Goal: Register for event/course

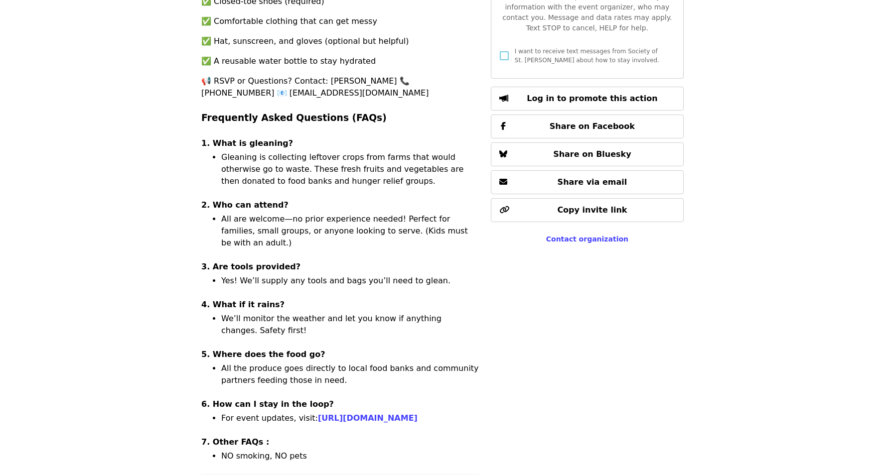
scroll to position [522, 0]
click at [401, 413] on link "[URL][DOMAIN_NAME]" at bounding box center [368, 417] width 100 height 9
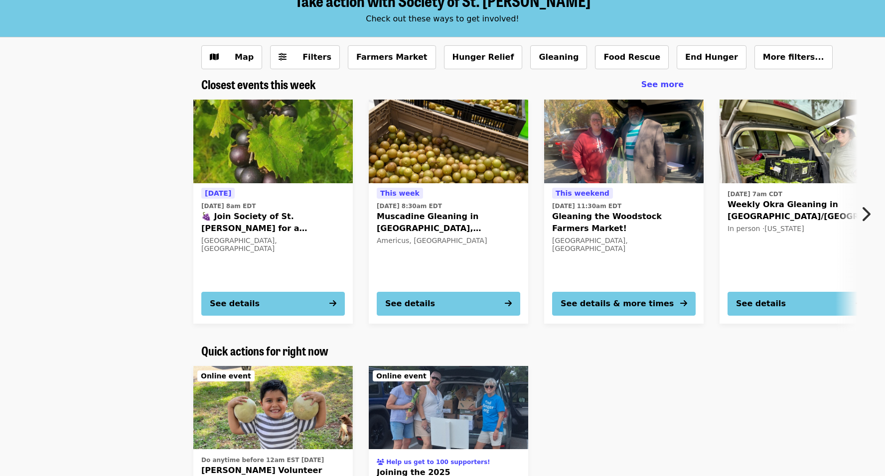
scroll to position [62, 0]
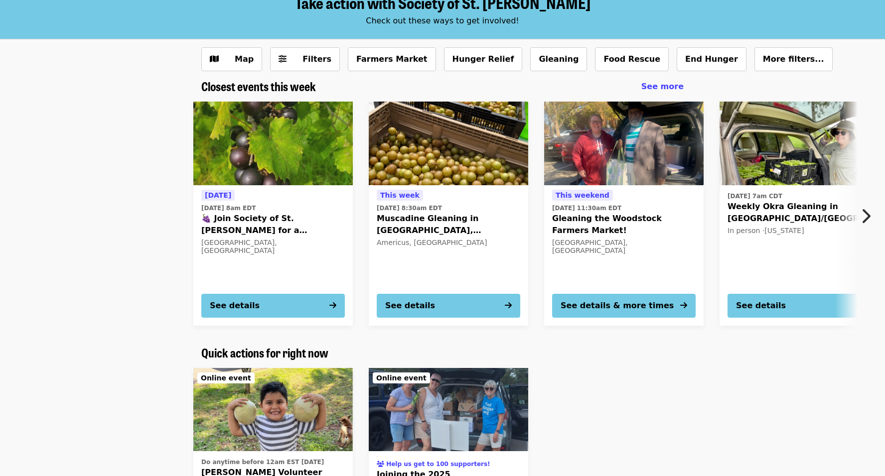
click at [868, 214] on icon "chevron-right icon" at bounding box center [865, 216] width 10 height 19
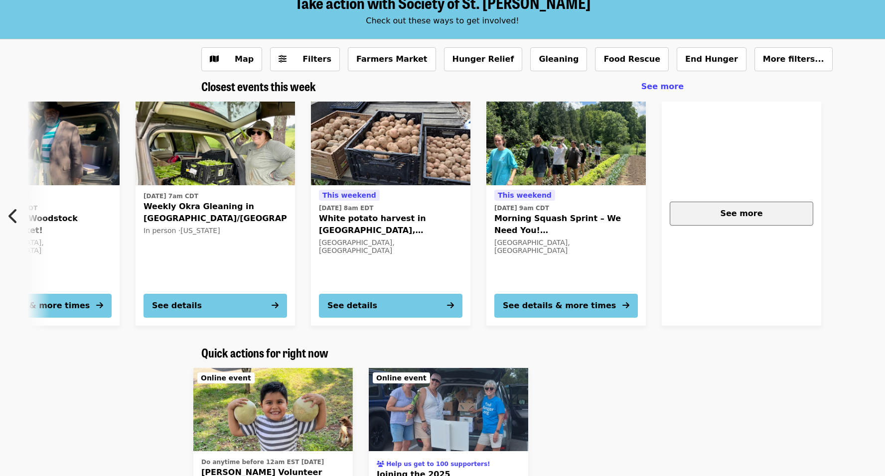
click at [764, 219] on button "See more" at bounding box center [740, 214] width 143 height 24
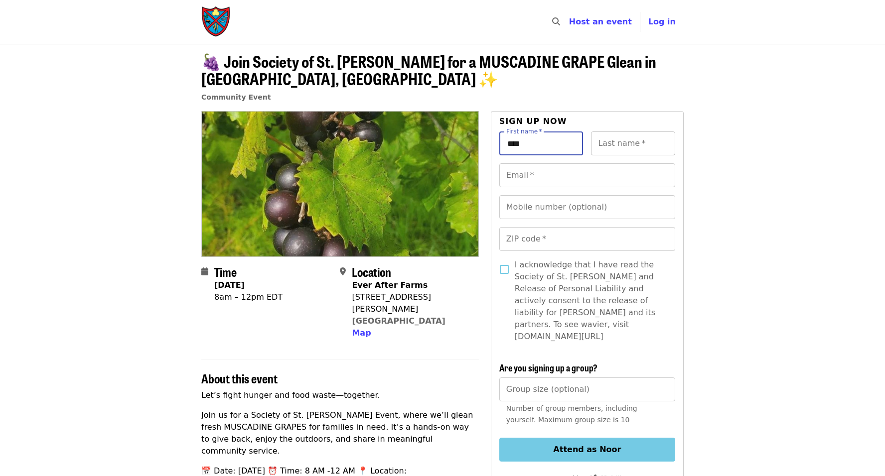
type input "****"
type input "**********"
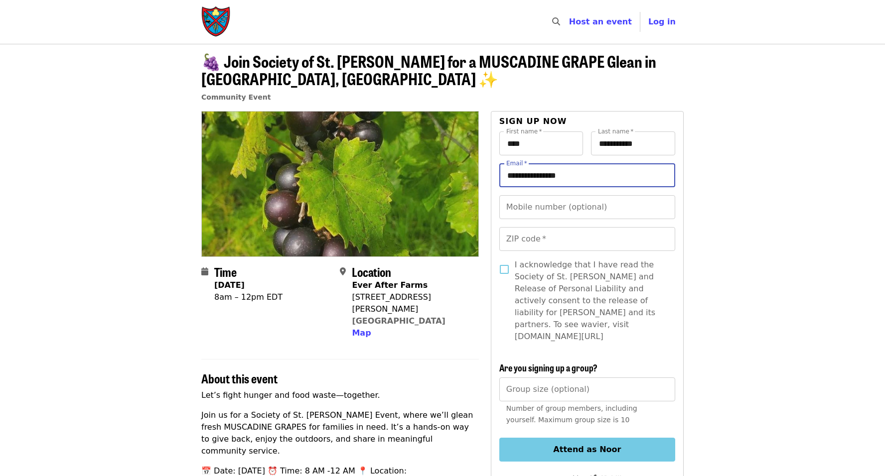
type input "**********"
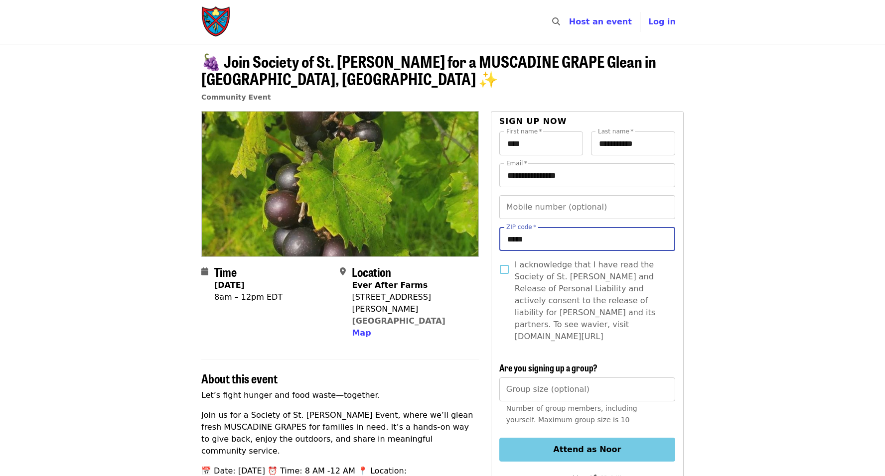
type input "*****"
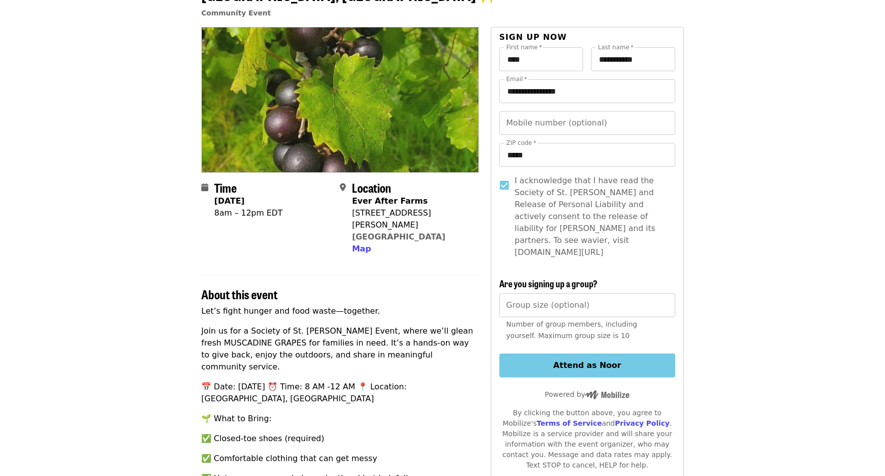
scroll to position [87, 0]
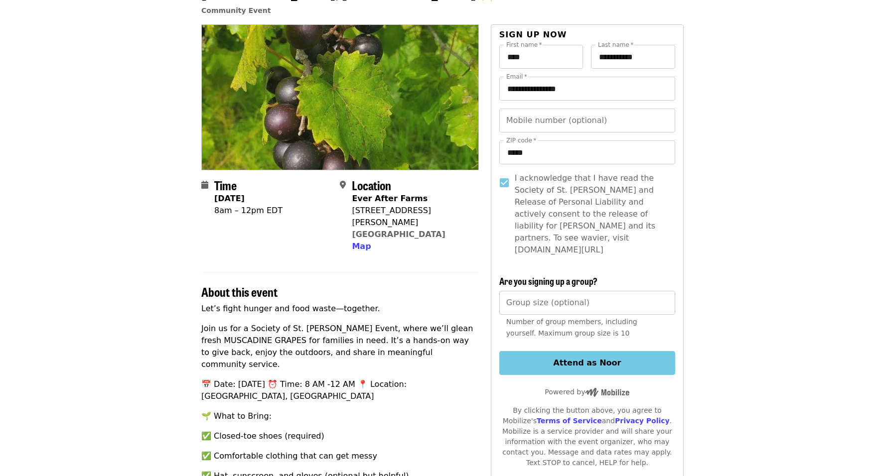
click at [554, 292] on input "Group size (optional)" at bounding box center [587, 303] width 176 height 24
click at [670, 249] on div "I acknowledge that I have read the Society of St. [PERSON_NAME] and Release of …" at bounding box center [587, 218] width 176 height 92
click at [588, 353] on button "Attend as Noor" at bounding box center [587, 363] width 176 height 24
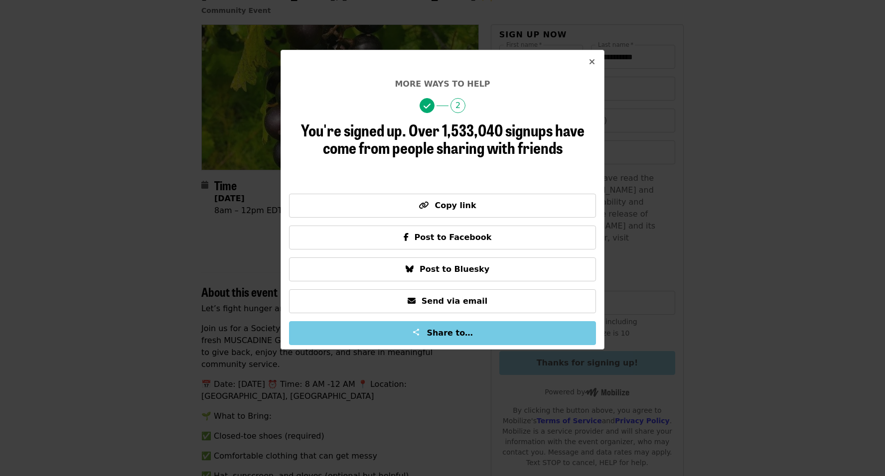
click at [586, 61] on button "Close" at bounding box center [592, 62] width 24 height 24
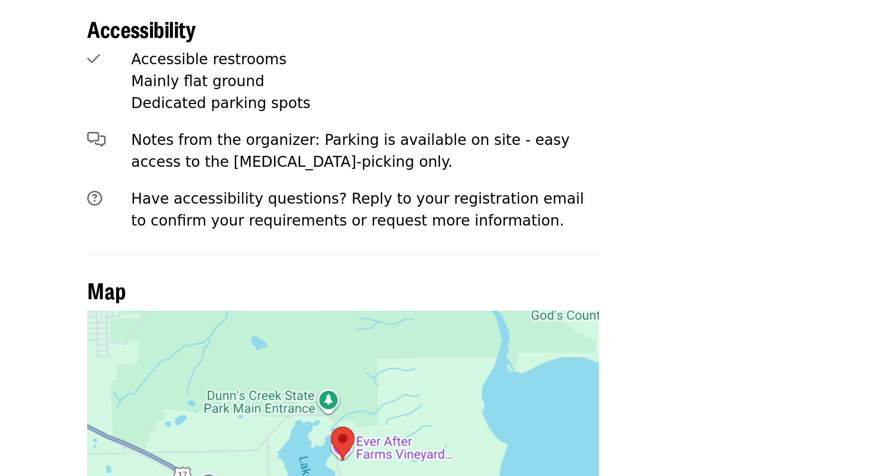
scroll to position [784, 0]
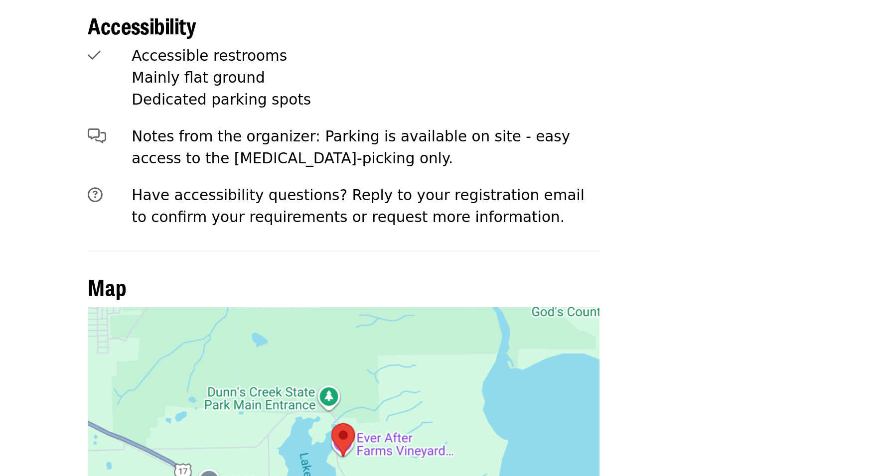
click at [202, 385] on div at bounding box center [339, 466] width 277 height 162
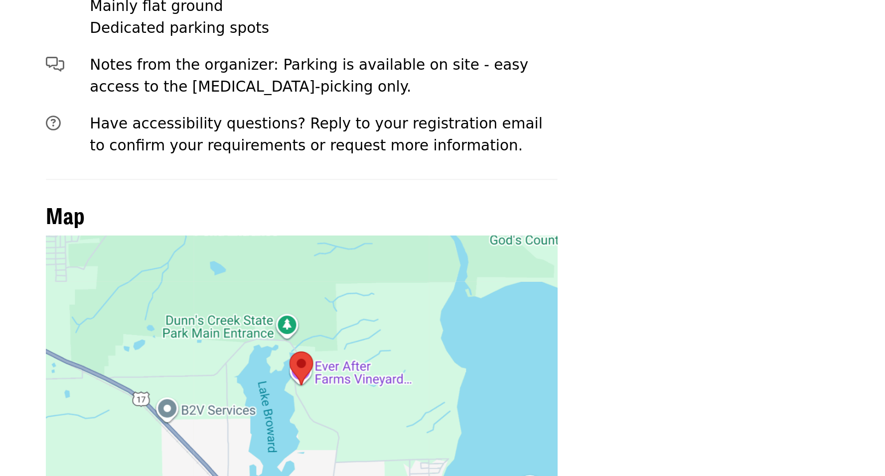
scroll to position [824, 0]
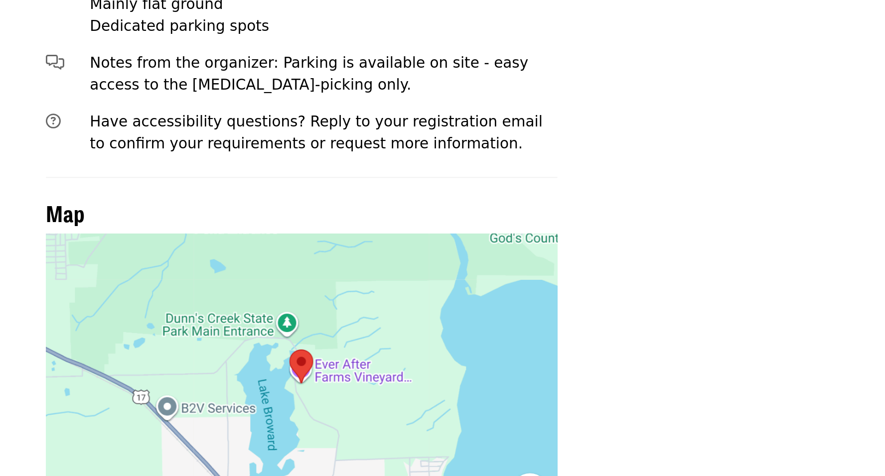
click at [454, 475] on button "Map camera controls" at bounding box center [464, 485] width 20 height 20
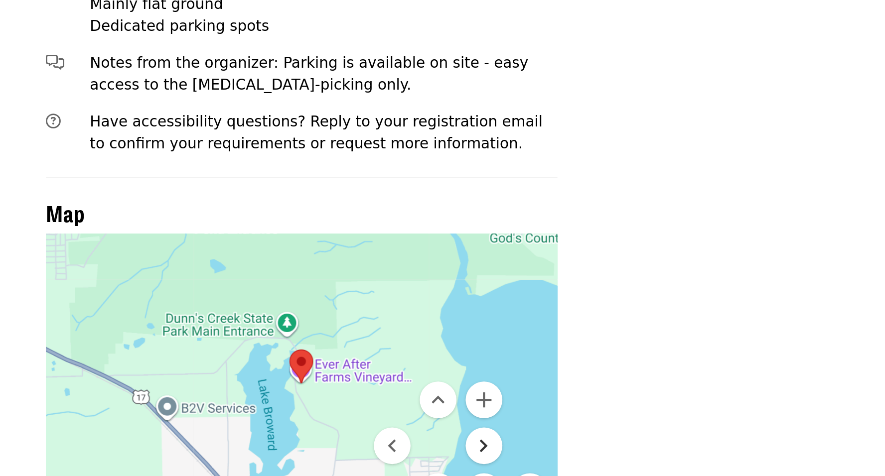
click at [429, 450] on button "Move right" at bounding box center [439, 460] width 20 height 20
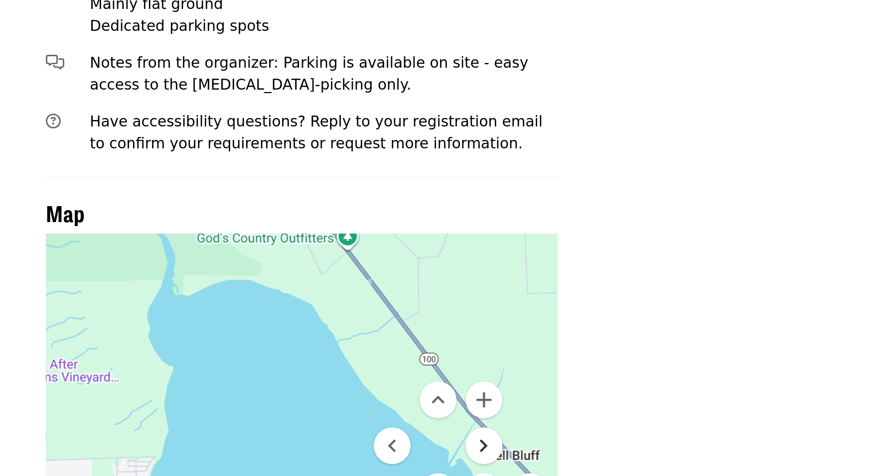
click at [429, 450] on button "Move right" at bounding box center [439, 460] width 20 height 20
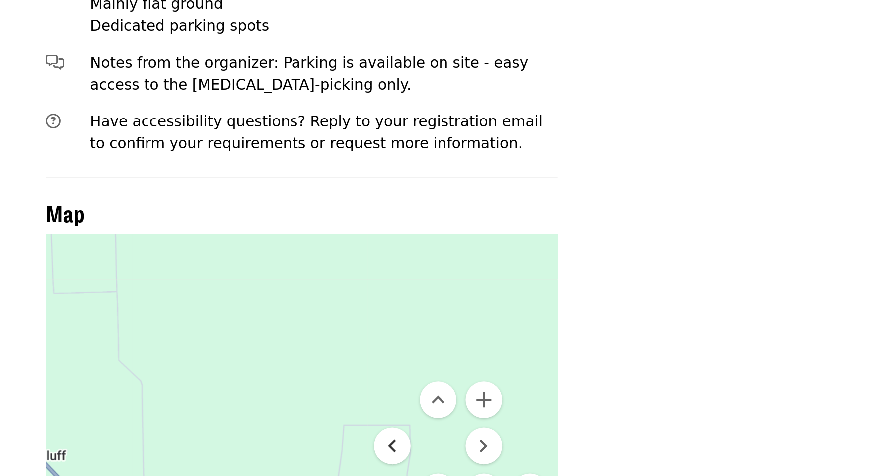
click at [379, 450] on button "Move left" at bounding box center [389, 460] width 20 height 20
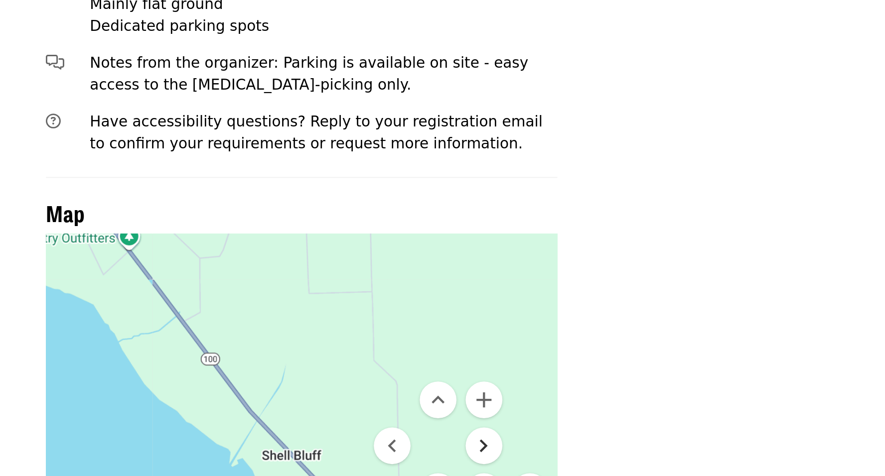
click at [429, 450] on button "Move right" at bounding box center [439, 460] width 20 height 20
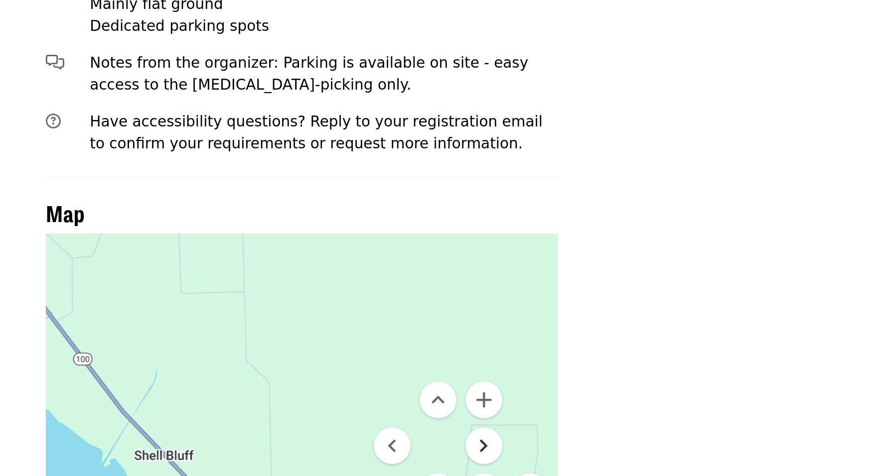
click at [429, 450] on button "Move right" at bounding box center [439, 460] width 20 height 20
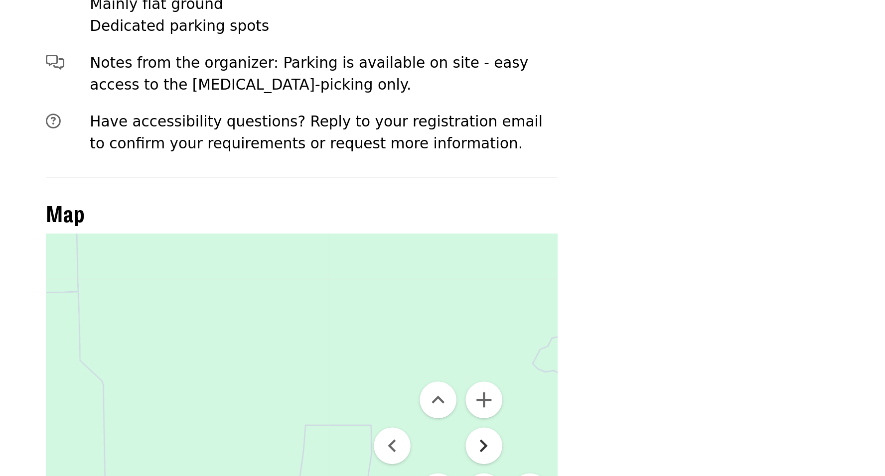
click at [429, 450] on button "Move right" at bounding box center [439, 460] width 20 height 20
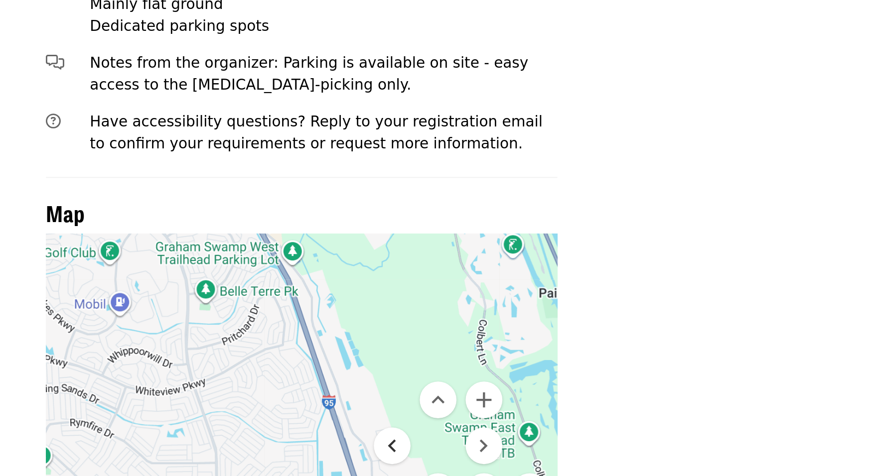
click at [379, 450] on button "Move left" at bounding box center [389, 460] width 20 height 20
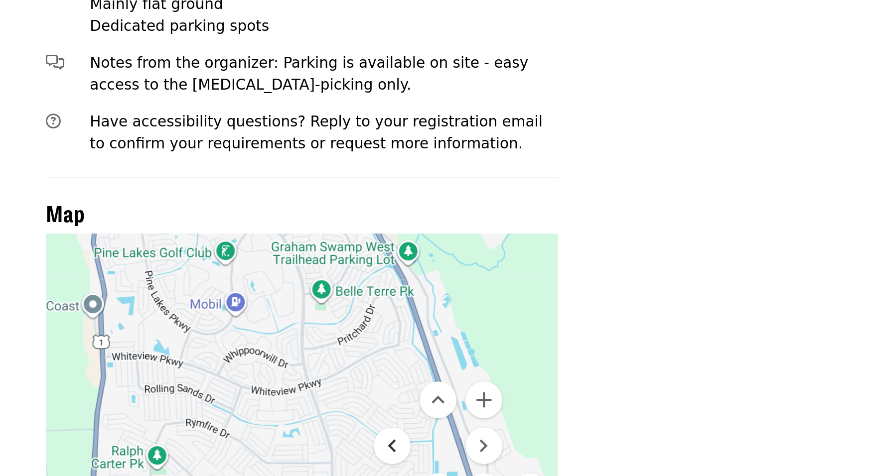
click at [379, 450] on button "Move left" at bounding box center [389, 460] width 20 height 20
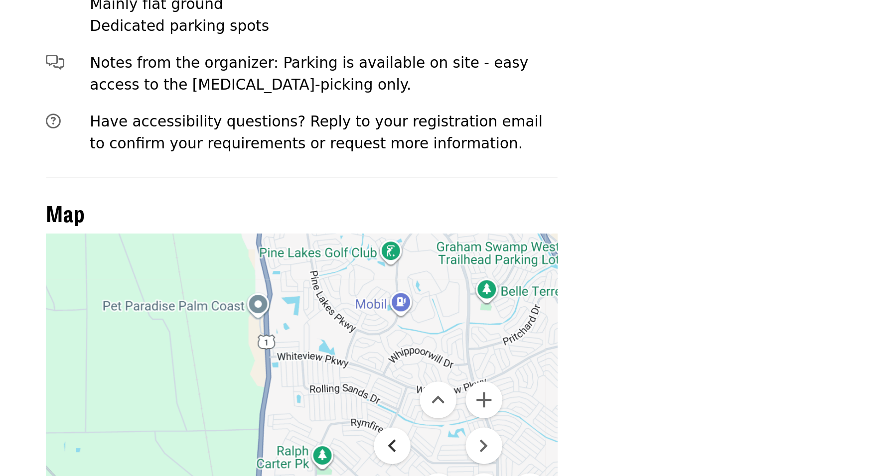
click at [379, 450] on button "Move left" at bounding box center [389, 460] width 20 height 20
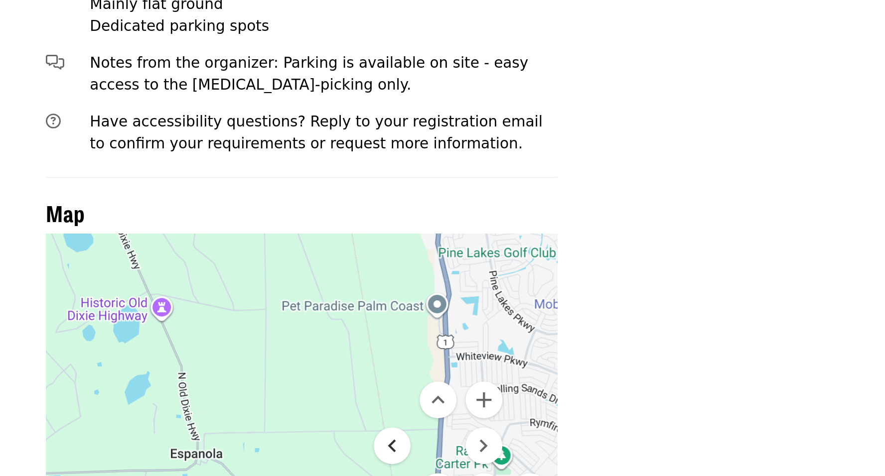
click at [379, 450] on button "Move left" at bounding box center [389, 460] width 20 height 20
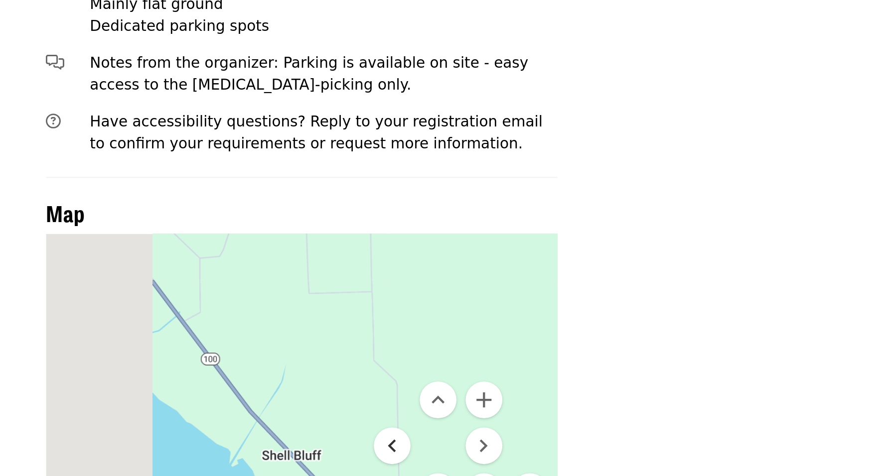
click at [379, 450] on button "Move left" at bounding box center [389, 460] width 20 height 20
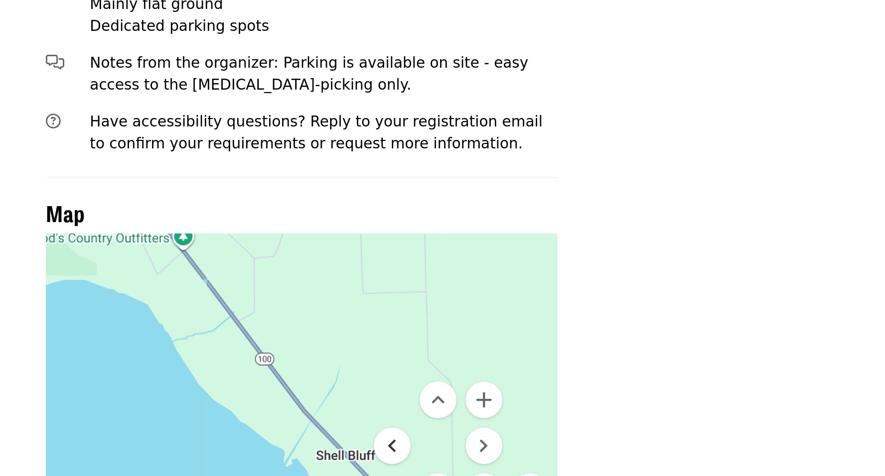
click at [379, 450] on button "Move left" at bounding box center [389, 460] width 20 height 20
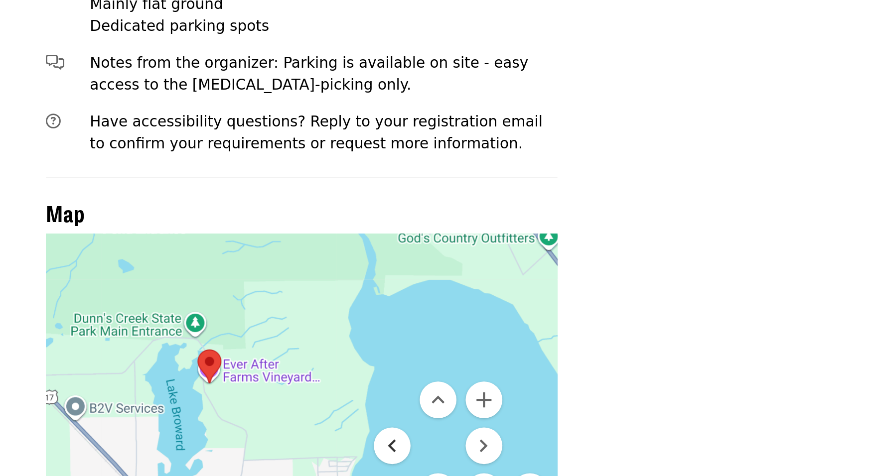
click at [379, 450] on button "Move left" at bounding box center [389, 460] width 20 height 20
